Goal: Information Seeking & Learning: Learn about a topic

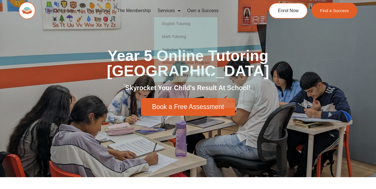
click at [245, 35] on div "Year 5 Online Tutoring Melbourne Skyrocket Your Child's Result At School! Book …" at bounding box center [188, 82] width 320 height 190
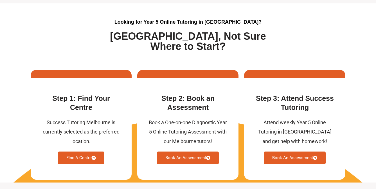
scroll to position [1461, 0]
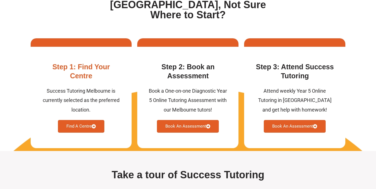
click at [88, 128] on link "Find A Centre" at bounding box center [81, 126] width 46 height 13
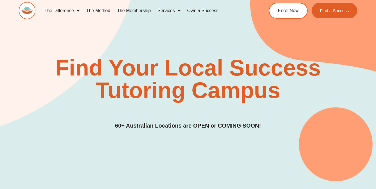
click at [94, 11] on link "The Method" at bounding box center [98, 10] width 31 height 13
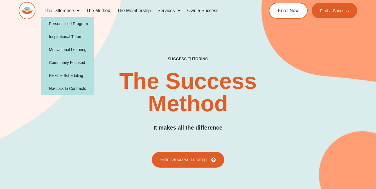
click at [66, 12] on link "The Difference" at bounding box center [62, 10] width 42 height 13
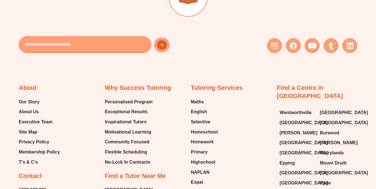
scroll to position [1708, 0]
